Goal: Task Accomplishment & Management: Use online tool/utility

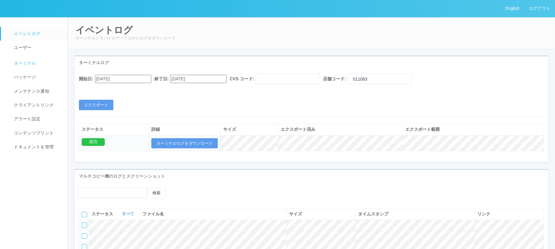
click at [30, 65] on span "ターミナル" at bounding box center [24, 63] width 24 height 5
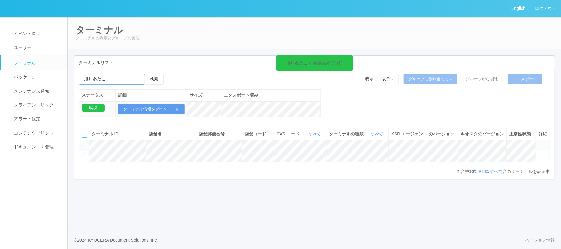
drag, startPoint x: 116, startPoint y: 79, endPoint x: 37, endPoint y: 70, distance: 79.7
click at [37, 70] on div "English ログアウト イベントログ ユーザー ターミナル パッケージ メンテナンス通知 クライアントリンク アラート設定 コンテンツプリント ドキュメン…" at bounding box center [280, 124] width 561 height 249
paste input "函館[PERSON_NAME]"
click at [159, 79] on button "検索" at bounding box center [154, 79] width 18 height 11
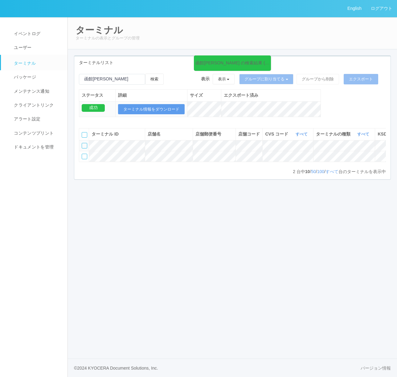
click at [337, 168] on div "ターミナル ID 店舗名 店舗郵便番号 店舗コード CVS コード すべて 表示 すべて 300024 300036 300035 300037 300034…" at bounding box center [232, 148] width 307 height 40
click at [374, 154] on icon at bounding box center [374, 154] width 0 height 0
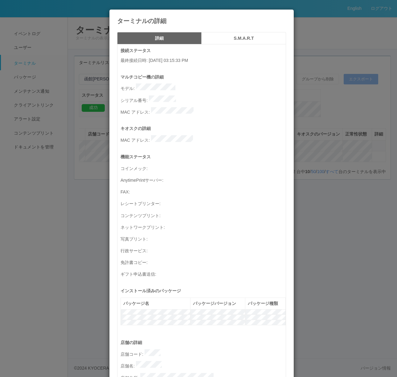
scroll to position [176, 0]
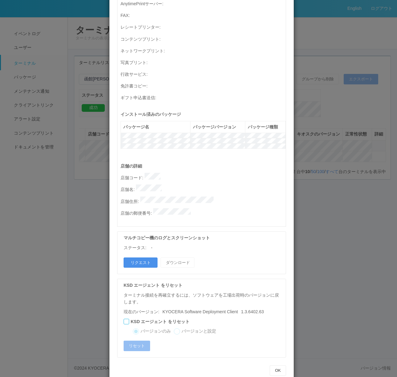
click at [148, 249] on button "リクエスト" at bounding box center [141, 263] width 34 height 10
drag, startPoint x: 84, startPoint y: 82, endPoint x: 116, endPoint y: 79, distance: 31.9
click at [84, 82] on div "ターミナルの詳細 詳細 S.M.A.R.T 接続ステータス 最終接続日時 : [DATE] 03:15:33 PM マルチコピー機の詳細 モデル : シリアル…" at bounding box center [198, 188] width 397 height 377
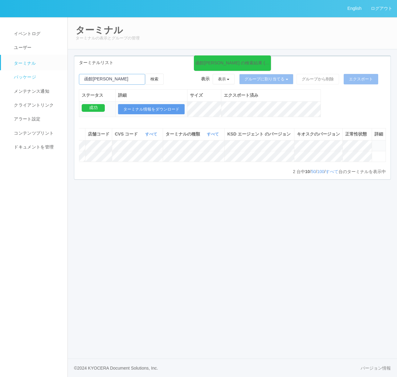
drag, startPoint x: 125, startPoint y: 78, endPoint x: 51, endPoint y: 77, distance: 74.6
click at [51, 77] on div "English ログアウト イベントログ ユーザー ターミナル パッケージ メンテナンス通知 クライアントリンク アラート設定 コンテンツプリント ドキュメン…" at bounding box center [198, 188] width 397 height 377
paste input "宝塚[PERSON_NAME]"
click at [164, 78] on button "検索" at bounding box center [154, 79] width 18 height 11
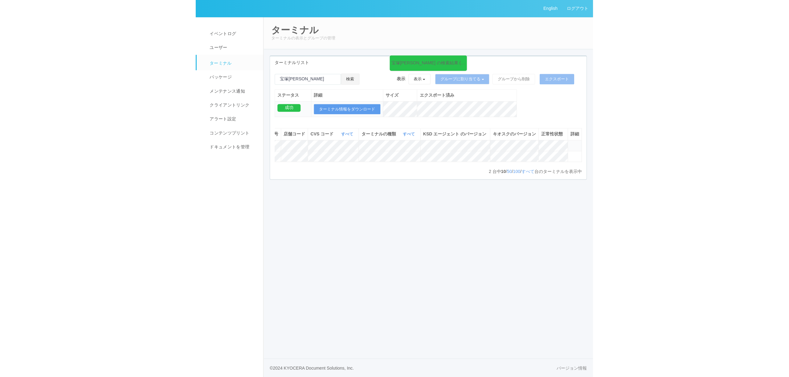
scroll to position [0, 0]
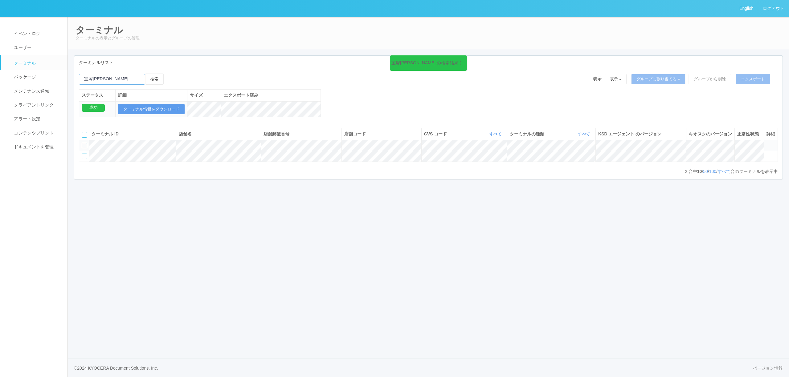
drag, startPoint x: 83, startPoint y: 80, endPoint x: 76, endPoint y: 80, distance: 7.1
click at [76, 80] on div "宝塚[PERSON_NAME] の検索結果 (2 件) 検索 表示 表示 すべてのターミナル 未割り当てのターミナル グループを追加 グループ名を編集 アーカ…" at bounding box center [428, 99] width 708 height 50
paste input "函館西桔"
type input "函館西桔"
click at [161, 79] on button "検索" at bounding box center [154, 79] width 18 height 11
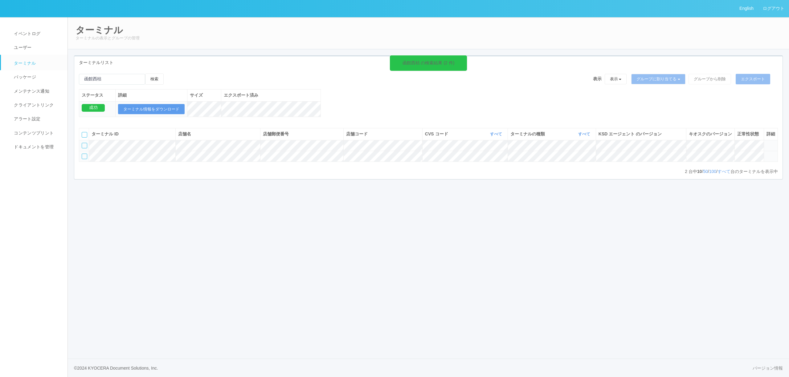
click at [554, 154] on icon at bounding box center [766, 154] width 0 height 0
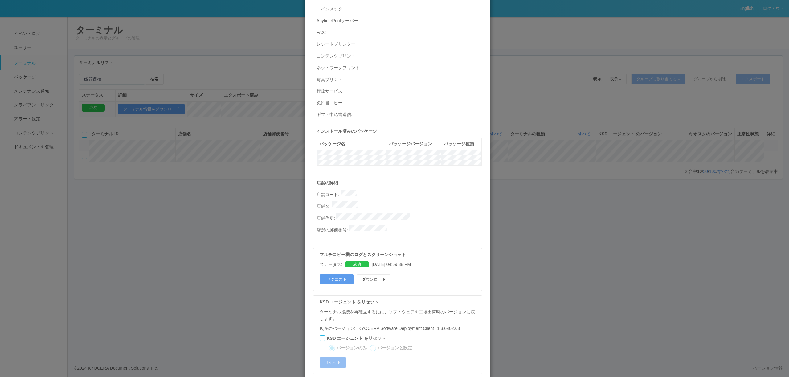
scroll to position [176, 0]
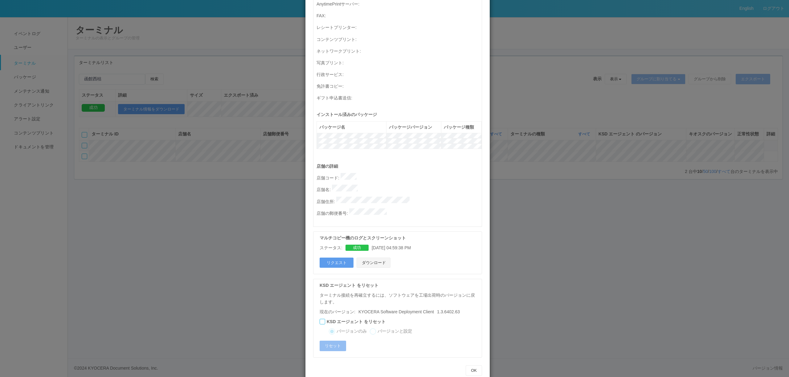
click at [376, 249] on button "ダウンロード" at bounding box center [373, 263] width 34 height 10
click at [186, 224] on div "ターミナルの詳細 詳細 S.M.A.R.T 接続ステータス 最終接続日時 : [DATE] 03:15:33 PM マルチコピー機の詳細 モデル : シリアル…" at bounding box center [394, 188] width 789 height 377
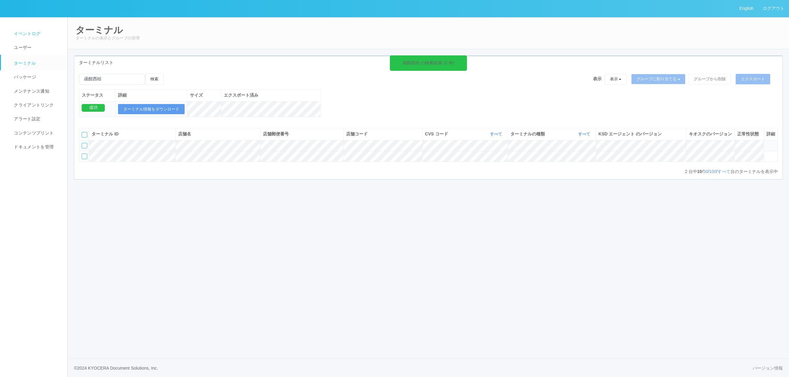
click at [42, 35] on link "イベントログ" at bounding box center [37, 34] width 72 height 14
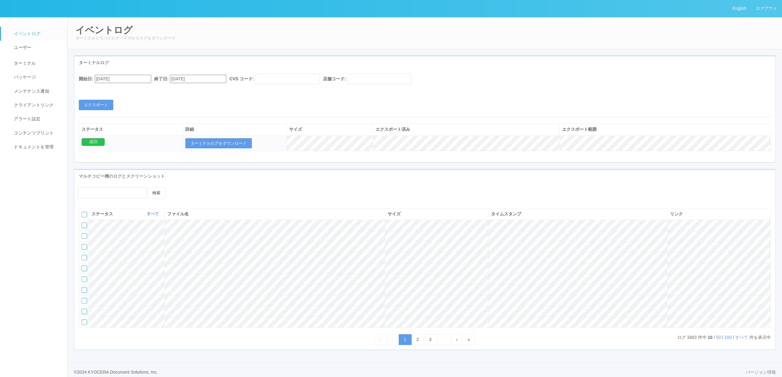
drag, startPoint x: 401, startPoint y: 71, endPoint x: 397, endPoint y: 73, distance: 4.1
click at [401, 71] on div "開始日: [DATE] 終了日: [DATE] CVS コード: 店舗コード: エクスポート ステータス 詳細 サイズ エクスポート済み エクスポート範囲 成…" at bounding box center [425, 115] width 702 height 93
click at [396, 75] on input "text" at bounding box center [379, 79] width 64 height 11
paste input "011175"
type input "011175"
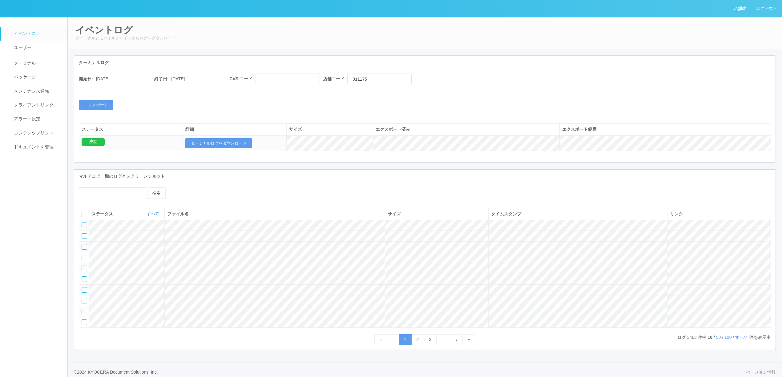
click at [148, 83] on input "[DATE]" at bounding box center [123, 79] width 56 height 8
type input "[DATE]"
click at [105, 109] on button "エクスポート" at bounding box center [96, 105] width 34 height 10
click at [174, 151] on td "成功" at bounding box center [131, 144] width 104 height 16
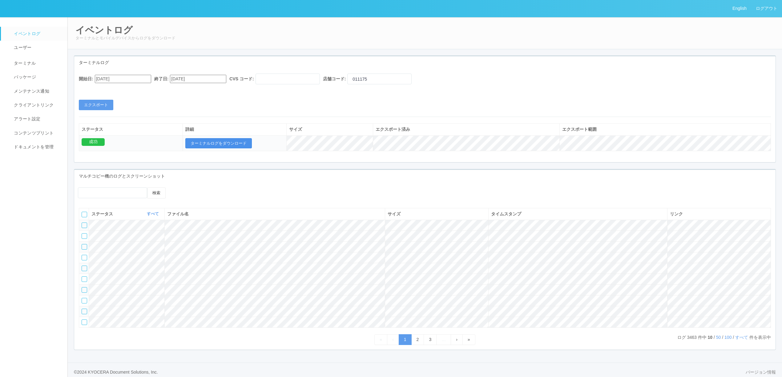
click at [208, 149] on button "ターミナルログをダウンロード" at bounding box center [218, 143] width 67 height 10
click at [46, 59] on link "ターミナル" at bounding box center [37, 62] width 72 height 15
